Goal: Transaction & Acquisition: Purchase product/service

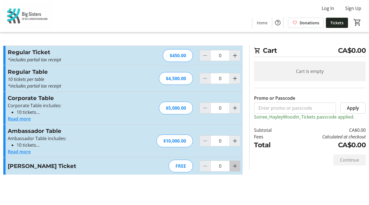
click at [236, 167] on mat-icon "Increment by one" at bounding box center [235, 166] width 7 height 7
type input "1"
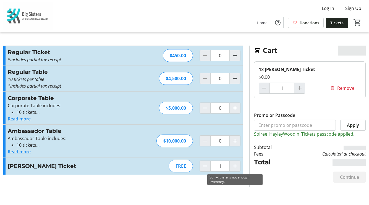
click at [233, 166] on div at bounding box center [235, 166] width 11 height 11
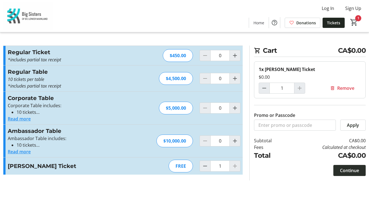
click at [348, 170] on span "Continue" at bounding box center [349, 170] width 19 height 7
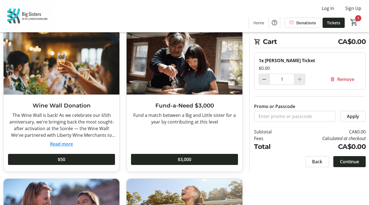
scroll to position [38, 0]
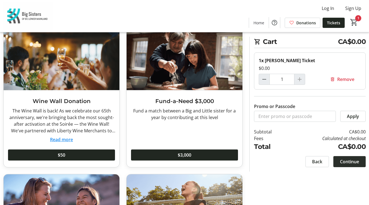
click at [350, 162] on span "Continue" at bounding box center [349, 161] width 19 height 7
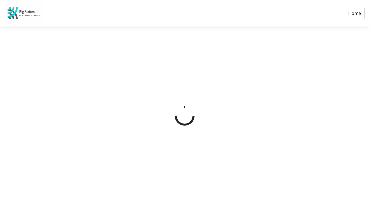
select select "CA"
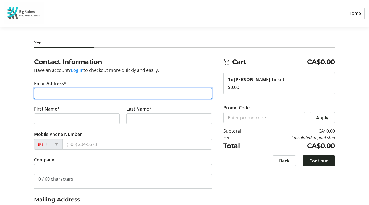
click at [100, 90] on input "Email Address*" at bounding box center [123, 93] width 178 height 11
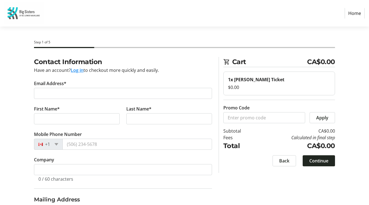
click at [20, 129] on div "Contact Information Have an account? Log in to checkout more quickly and easily…" at bounding box center [184, 173] width 369 height 232
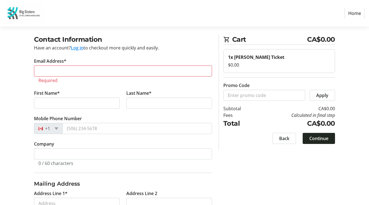
scroll to position [12, 0]
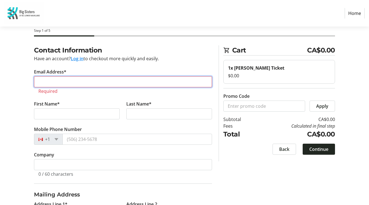
click at [45, 79] on input "Email Address*" at bounding box center [123, 81] width 178 height 11
type input "hayleywoodin@gmail.com"
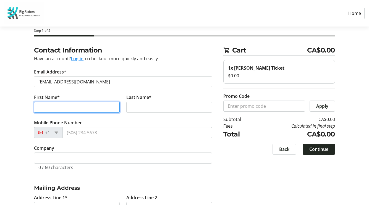
click at [51, 109] on input "First Name*" at bounding box center [77, 107] width 86 height 11
type input "Hayley"
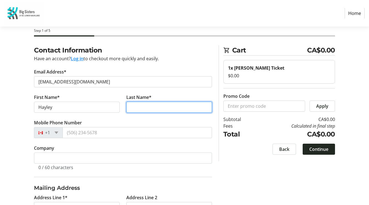
type input "Woodin"
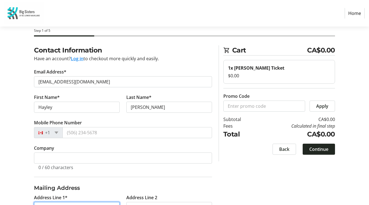
type input "711-668 Columbia Street"
type input "New Westminster"
select select "BC"
type input "V3M 1A9"
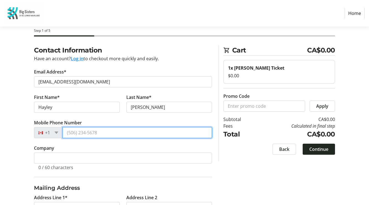
click at [77, 136] on input "Mobile Phone Number" at bounding box center [138, 132] width 150 height 11
type input "(604) 897-5679"
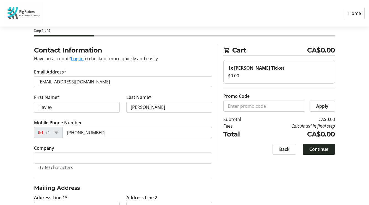
click at [16, 165] on div "Contact Information Have an account? Log in to checkout more quickly and easily…" at bounding box center [184, 161] width 369 height 232
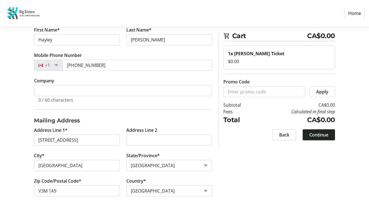
scroll to position [84, 0]
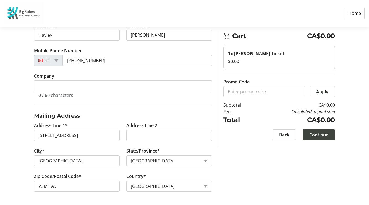
click at [318, 134] on span "Continue" at bounding box center [319, 135] width 19 height 7
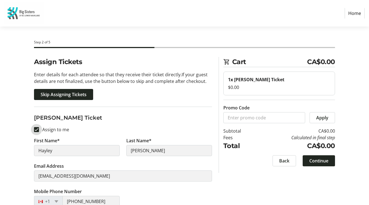
click at [36, 130] on input "Assign to me" at bounding box center [36, 129] width 5 height 5
checkbox input "false"
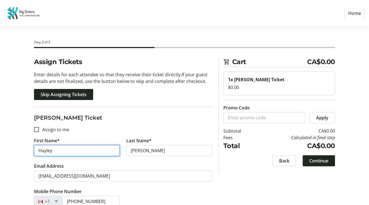
click at [43, 150] on input "Hayley" at bounding box center [77, 150] width 86 height 11
type input "k"
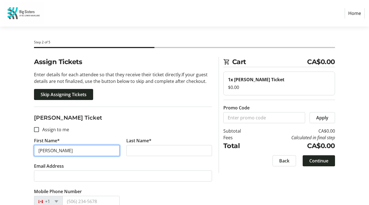
type input "Kristen"
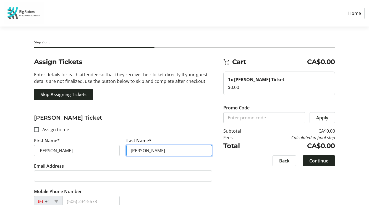
type input "Martin"
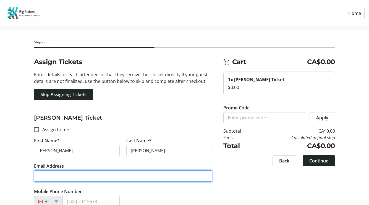
paste input "kristen@crewmanagement.com"
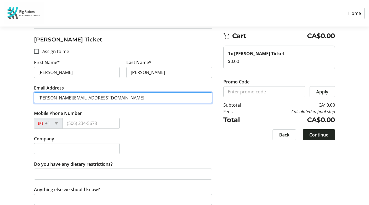
scroll to position [85, 0]
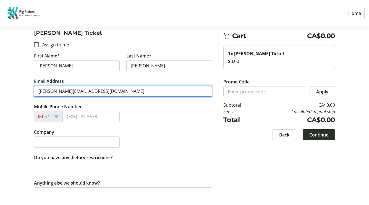
type input "kristen@crewmanagement.com"
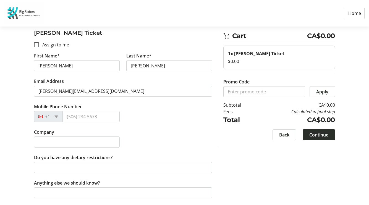
click at [322, 137] on span "Continue" at bounding box center [319, 135] width 19 height 7
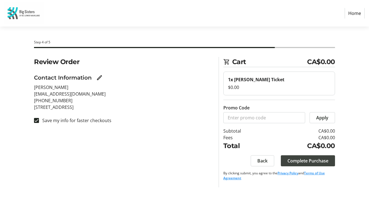
click at [304, 161] on span "Complete Purchase" at bounding box center [308, 161] width 41 height 7
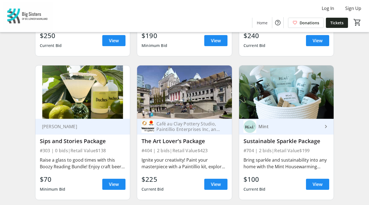
scroll to position [2088, 0]
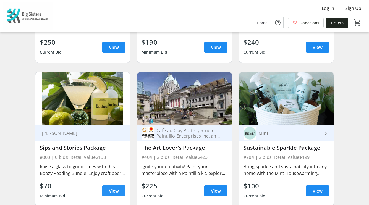
click at [111, 188] on span "View" at bounding box center [114, 191] width 10 height 7
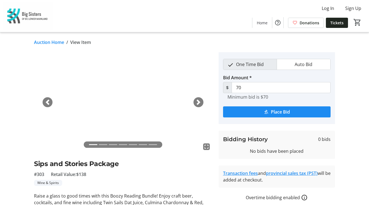
click at [200, 102] on span "button" at bounding box center [199, 103] width 6 height 6
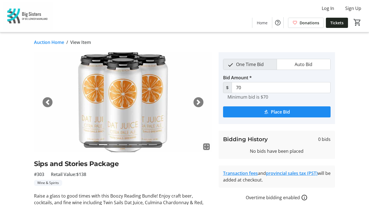
click at [200, 102] on span "button" at bounding box center [199, 103] width 6 height 6
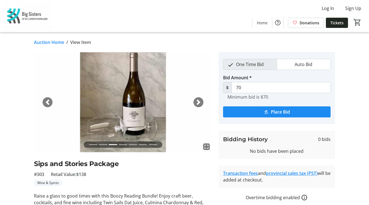
click at [200, 102] on span "button" at bounding box center [199, 103] width 6 height 6
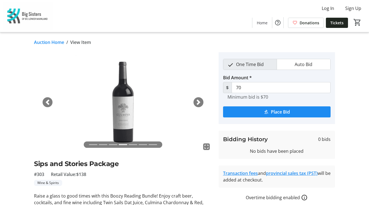
click at [200, 102] on span "button" at bounding box center [199, 103] width 6 height 6
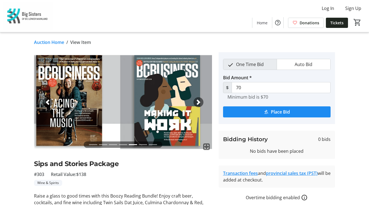
click at [200, 102] on span "button" at bounding box center [199, 103] width 6 height 6
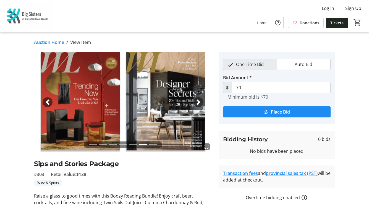
click at [200, 102] on span "button" at bounding box center [199, 103] width 6 height 6
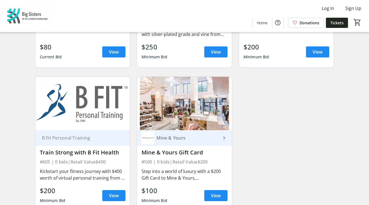
scroll to position [2394, 0]
